Goal: Information Seeking & Learning: Learn about a topic

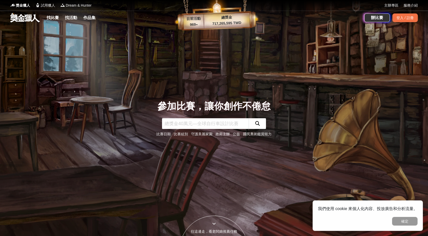
click at [217, 224] on div at bounding box center [214, 223] width 68 height 5
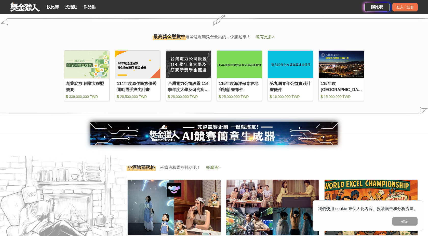
scroll to position [600, 0]
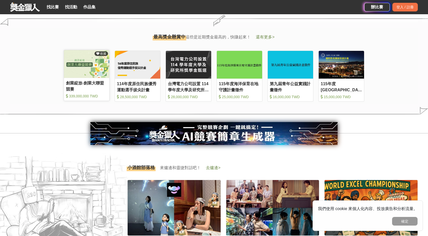
click at [94, 79] on link "收藏 創業綻放-創業大聯盟競賽 339,000,000 TWD" at bounding box center [87, 75] width 46 height 51
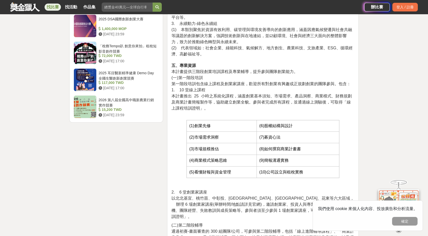
scroll to position [664, 0]
drag, startPoint x: 195, startPoint y: 108, endPoint x: 217, endPoint y: 112, distance: 21.9
click at [217, 120] on tbody "(1)創業先修 (6)股權結構與設計 (2)市場需求洞察 (7)募資心法 (3)市場規模推估 (8)如何撰寫商業計畫書 (4)商業模式策略思維 (9)簡報溝通…" at bounding box center [262, 149] width 153 height 58
click at [217, 143] on td "(3)市場規模推估" at bounding box center [221, 149] width 70 height 12
drag, startPoint x: 265, startPoint y: 104, endPoint x: 279, endPoint y: 105, distance: 14.0
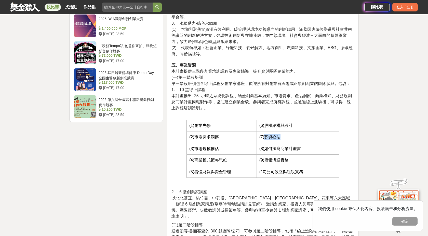
click at [279, 135] on span "(7)募資心法" at bounding box center [269, 137] width 21 height 4
drag, startPoint x: 278, startPoint y: 116, endPoint x: 290, endPoint y: 118, distance: 12.1
click at [290, 147] on span "(8)如何撰寫商業計畫書" at bounding box center [280, 149] width 42 height 4
drag, startPoint x: 293, startPoint y: 130, endPoint x: 263, endPoint y: 132, distance: 29.4
click at [263, 155] on td "(9)簡報溝通實務" at bounding box center [298, 161] width 83 height 12
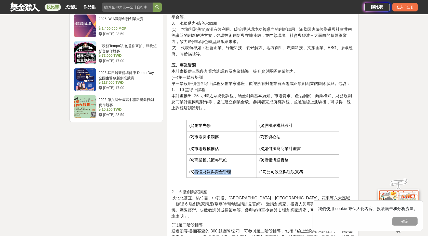
drag, startPoint x: 232, startPoint y: 140, endPoint x: 195, endPoint y: 142, distance: 37.0
click at [195, 166] on td "(5)看懂財報與資金管理" at bounding box center [221, 172] width 70 height 12
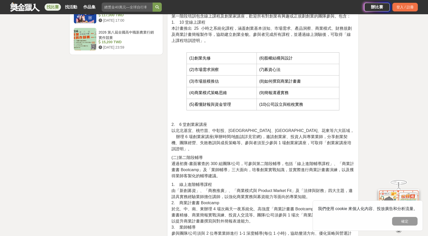
click at [195, 155] on p "(二)第二階段輔導 通過初賽-書面審查的 300 組團隊/公司，可參與第二階段輔導，包括「線上進階輔導課程」、「商業計畫書 Bootcamp」及「業師輔導」三…" at bounding box center [262, 167] width 183 height 24
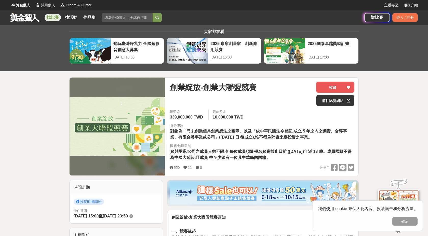
scroll to position [0, 0]
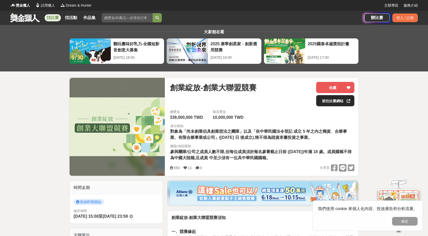
click at [329, 103] on link "前往比賽網站" at bounding box center [335, 100] width 38 height 11
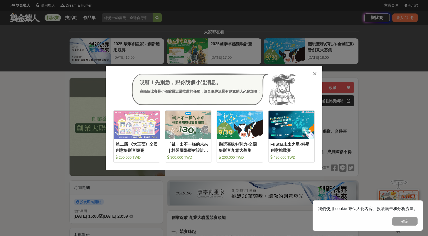
click at [317, 75] on div at bounding box center [314, 73] width 5 height 5
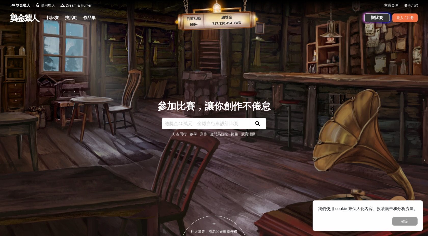
click at [205, 134] on link "寫作" at bounding box center [203, 134] width 7 height 4
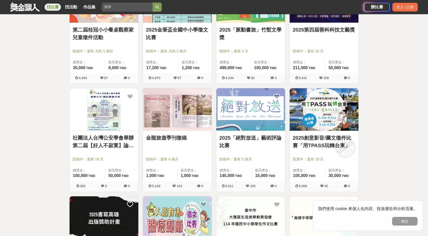
scroll to position [241, 0]
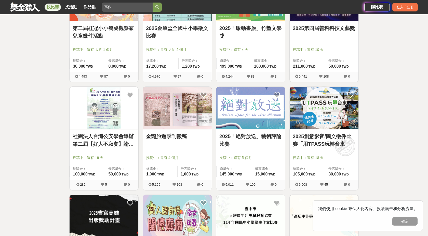
click at [402, 214] on div "我們使用 cookie 來個人化內容、投放廣告和分析流量。 確定" at bounding box center [368, 216] width 110 height 31
click at [400, 221] on button "確定" at bounding box center [404, 221] width 25 height 9
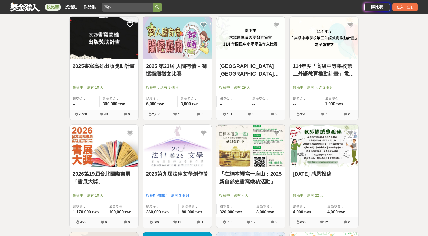
scroll to position [428, 0]
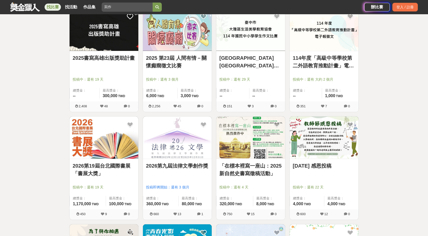
click at [102, 167] on link "2026第19屆台北國際書展「書展大獎」" at bounding box center [104, 169] width 63 height 15
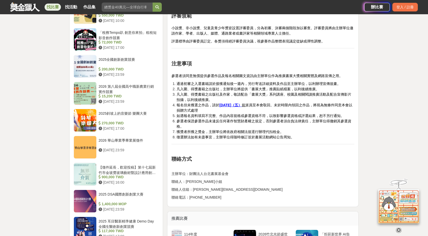
scroll to position [563, 0]
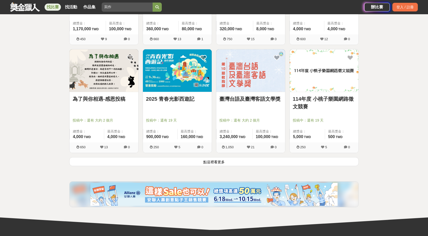
scroll to position [604, 0]
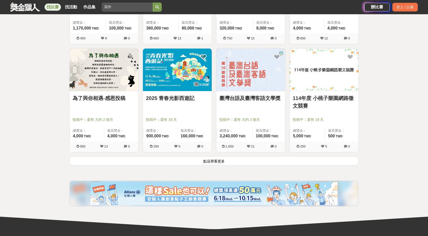
click at [155, 163] on button "點這裡看更多" at bounding box center [213, 161] width 289 height 9
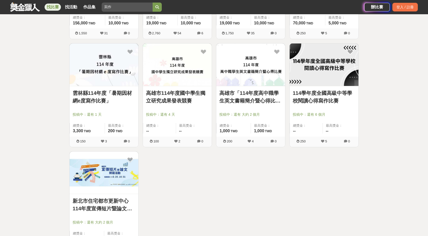
scroll to position [941, 0]
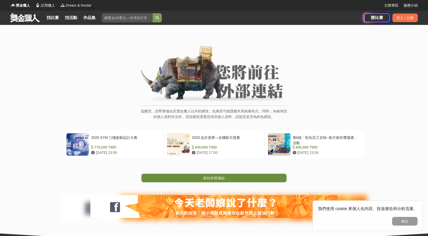
click at [223, 180] on span "前往外部連結" at bounding box center [213, 178] width 21 height 4
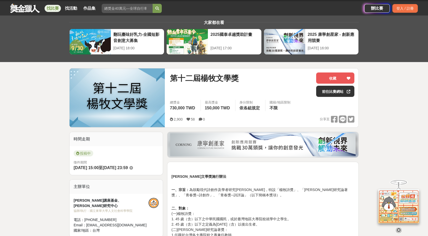
scroll to position [3, 0]
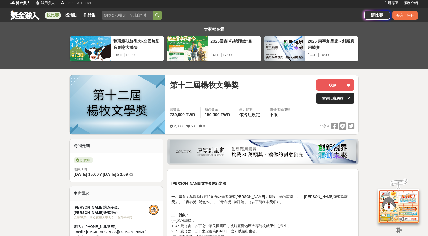
click at [322, 98] on link "前往比賽網站" at bounding box center [335, 98] width 38 height 11
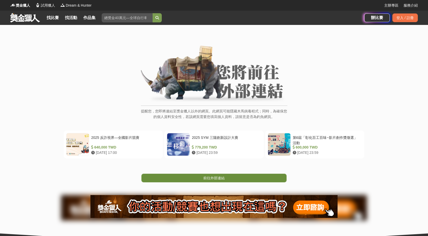
click at [220, 177] on span "前往外部連結" at bounding box center [213, 178] width 21 height 4
